Goal: Find specific page/section: Find specific page/section

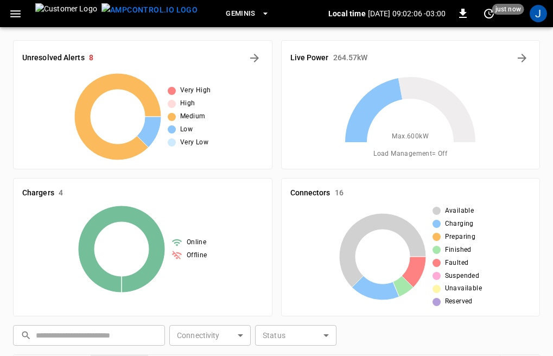
click at [259, 181] on div "Chargers 4 Online Offline" at bounding box center [143, 247] width 260 height 138
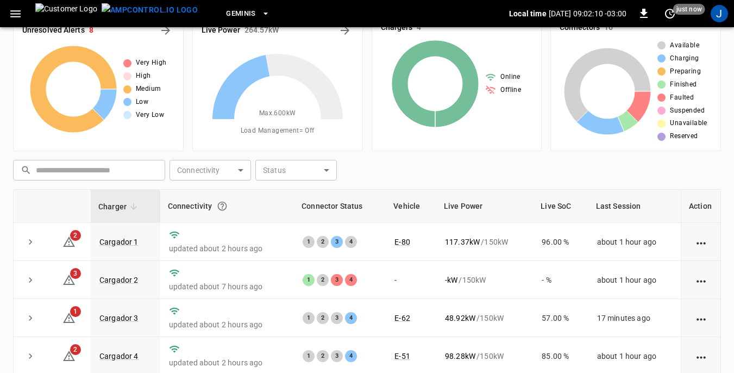
scroll to position [54, 0]
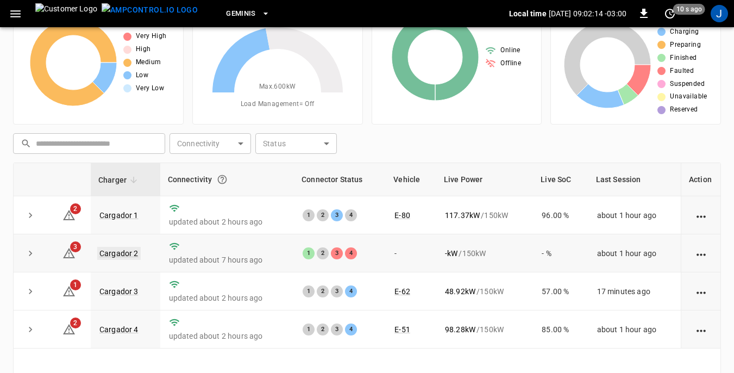
click at [109, 251] on link "Cargador 2" at bounding box center [118, 253] width 43 height 13
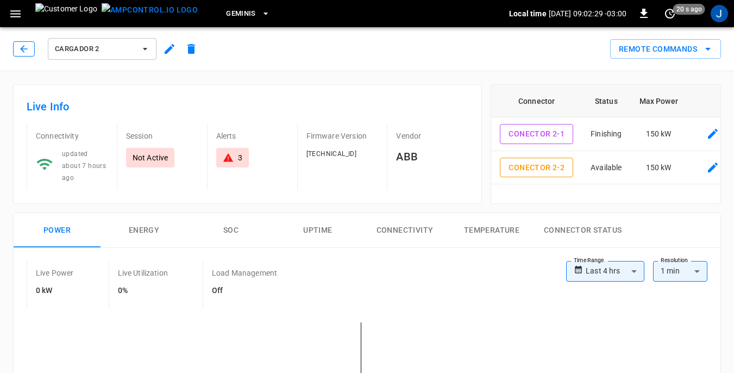
click at [26, 47] on icon "button" at bounding box center [23, 48] width 11 height 11
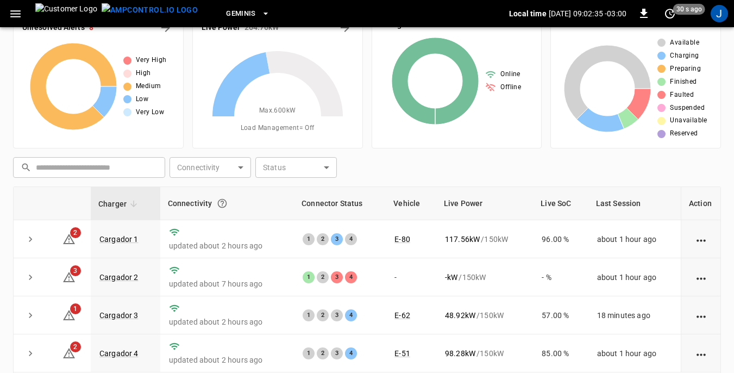
scroll to position [54, 0]
